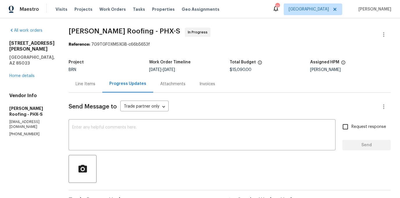
scroll to position [5, 0]
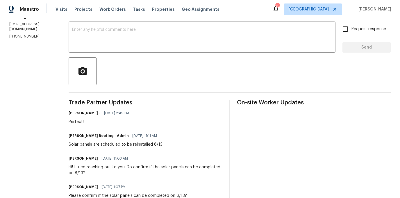
scroll to position [98, 0]
click at [126, 144] on div "Solar panels are scheduled to be reinstalled 8/13" at bounding box center [116, 144] width 94 height 6
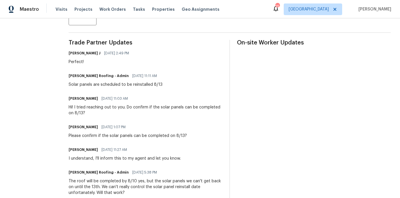
scroll to position [159, 0]
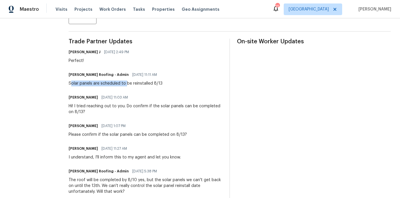
drag, startPoint x: 71, startPoint y: 84, endPoint x: 126, endPoint y: 85, distance: 54.6
click at [126, 85] on div "Solar panels are scheduled to be reinstalled 8/13" at bounding box center [116, 83] width 94 height 6
drag, startPoint x: 162, startPoint y: 84, endPoint x: 67, endPoint y: 82, distance: 95.3
